Goal: Task Accomplishment & Management: Complete application form

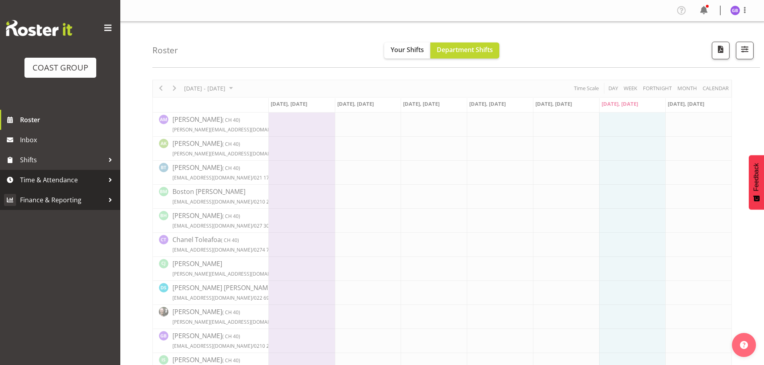
click at [46, 181] on span "Time & Attendance" at bounding box center [62, 180] width 84 height 12
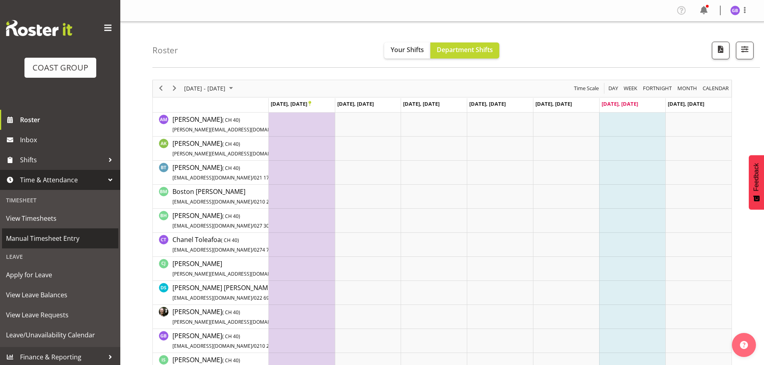
click at [65, 237] on span "Manual Timesheet Entry" at bounding box center [60, 239] width 108 height 12
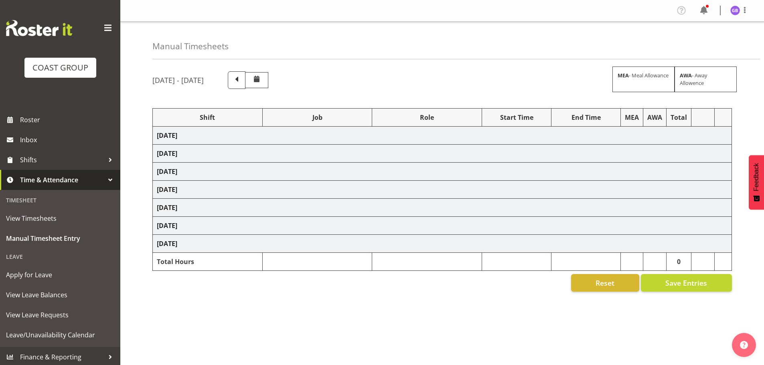
select select "16481"
select select "610"
select select "16481"
select select "610"
select select "16481"
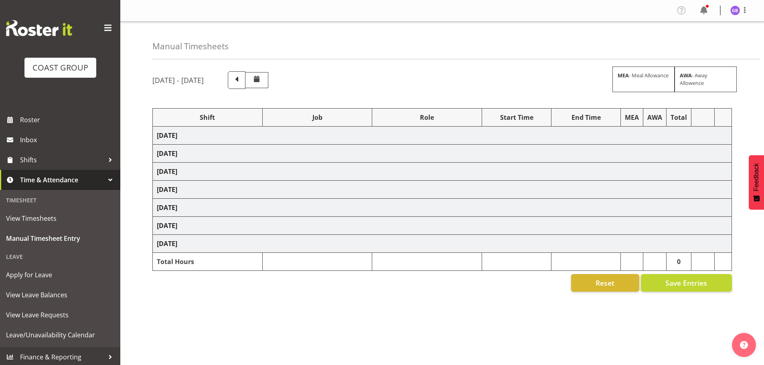
select select "610"
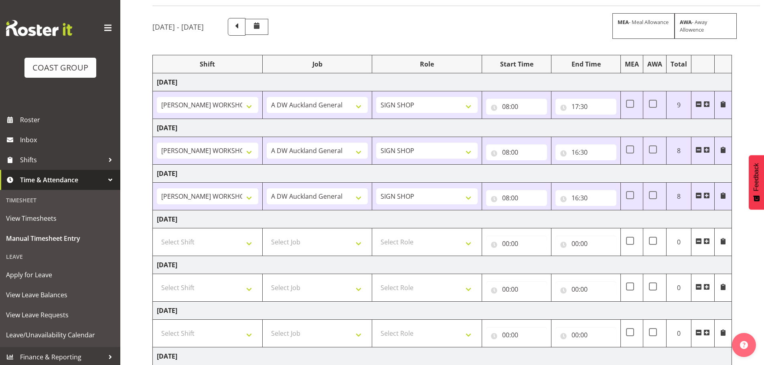
scroll to position [67, 0]
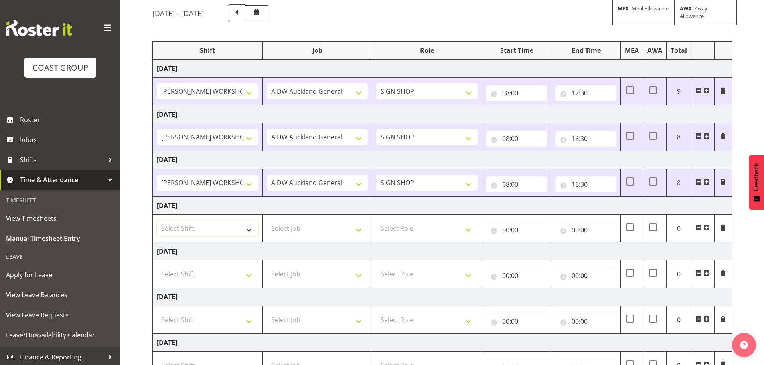
click at [249, 227] on select "Select Shift AKL SIGN ADMIN1 (LEAVE ALONE, DONT MAKE INACTIVE) DW ACCOUNT MANAG…" at bounding box center [207, 229] width 101 height 16
select select "16481"
click at [157, 221] on select "Select Shift AKL SIGN ADMIN1 (LEAVE ALONE, DONT MAKE INACTIVE) DW ACCOUNT MANAG…" at bounding box center [207, 229] width 101 height 16
click at [285, 229] on select "Select Job 1 Carlton Events 1 Carlton Hamilton 1 Carlton Wellington 1 EHS WAREH…" at bounding box center [317, 229] width 101 height 16
select select "610"
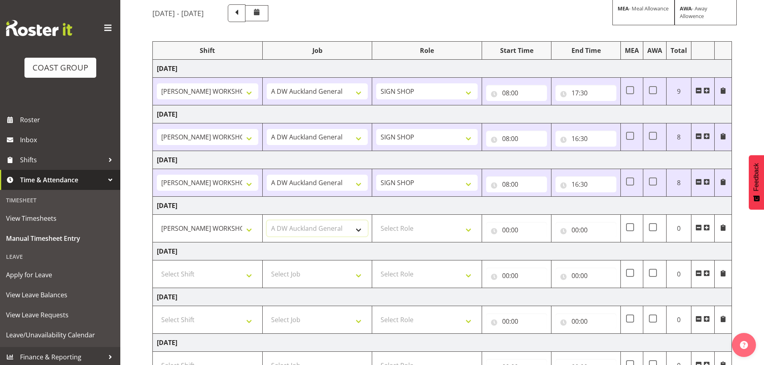
click at [267, 221] on select "Select Job 1 Carlton Events 1 Carlton Hamilton 1 Carlton Wellington 1 EHS WAREH…" at bounding box center [317, 229] width 101 height 16
click at [388, 231] on select "Select Role SIGN SHOP" at bounding box center [426, 229] width 101 height 16
select select "541"
click at [376, 221] on select "Select Role SIGN SHOP" at bounding box center [426, 229] width 101 height 16
click at [509, 231] on input "00:00" at bounding box center [516, 230] width 61 height 16
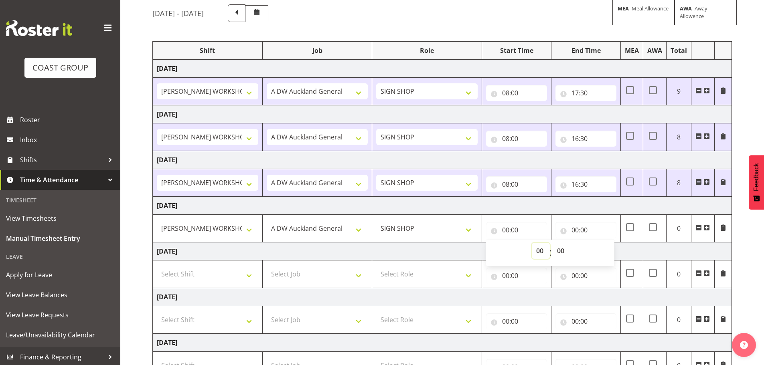
click at [537, 252] on select "00 01 02 03 04 05 06 07 08 09 10 11 12 13 14 15 16 17 18 19 20 21 22 23" at bounding box center [541, 251] width 18 height 16
select select "8"
click at [532, 243] on select "00 01 02 03 04 05 06 07 08 09 10 11 12 13 14 15 16 17 18 19 20 21 22 23" at bounding box center [541, 251] width 18 height 16
type input "08:00"
click at [574, 233] on input "00:00" at bounding box center [585, 230] width 61 height 16
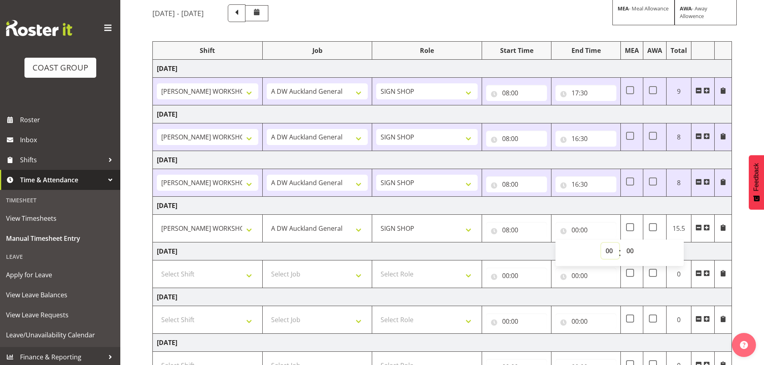
click at [610, 249] on select "00 01 02 03 04 05 06 07 08 09 10 11 12 13 14 15 16 17 18 19 20 21 22 23" at bounding box center [610, 251] width 18 height 16
select select "13"
click at [601, 243] on select "00 01 02 03 04 05 06 07 08 09 10 11 12 13 14 15 16 17 18 19 20 21 22 23" at bounding box center [610, 251] width 18 height 16
type input "13:00"
click at [609, 252] on select "00 01 02 03 04 05 06 07 08 09 10 11 12 13 14 15 16 17 18 19 20 21 22 23" at bounding box center [610, 251] width 18 height 16
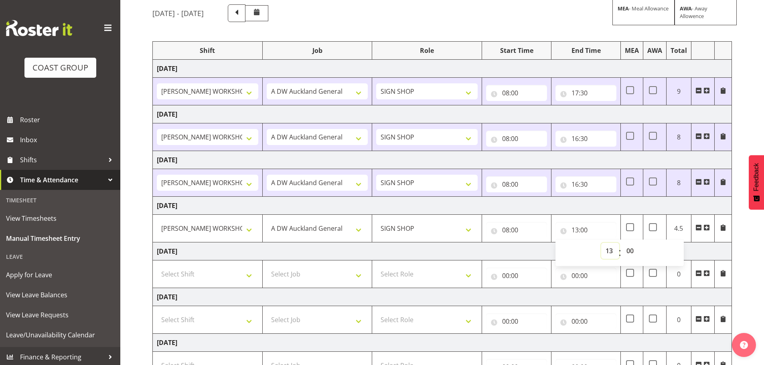
select select "14"
click at [601, 243] on select "00 01 02 03 04 05 06 07 08 09 10 11 12 13 14 15 16 17 18 19 20 21 22 23" at bounding box center [610, 251] width 18 height 16
type input "14:00"
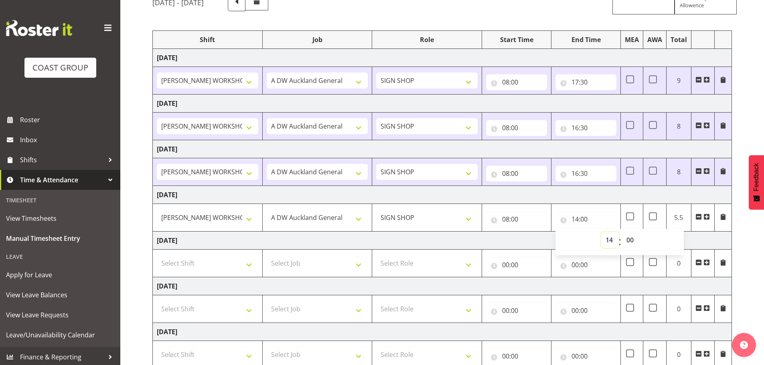
scroll to position [132, 0]
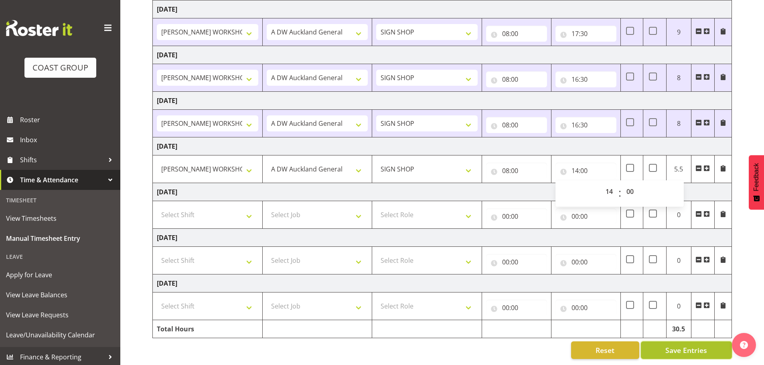
click at [694, 345] on span "Save Entries" at bounding box center [686, 350] width 42 height 10
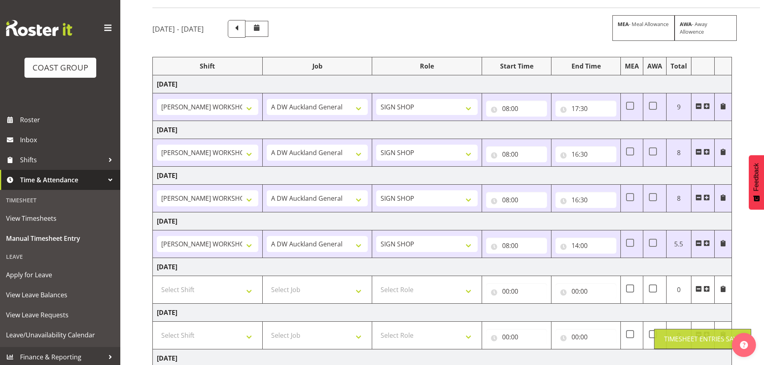
scroll to position [0, 0]
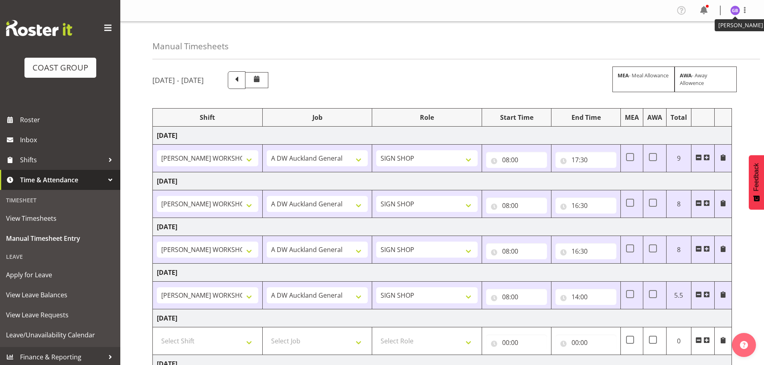
click at [733, 9] on img at bounding box center [735, 11] width 10 height 10
click at [698, 43] on link "Log Out" at bounding box center [710, 42] width 77 height 14
